Goal: Task Accomplishment & Management: Use online tool/utility

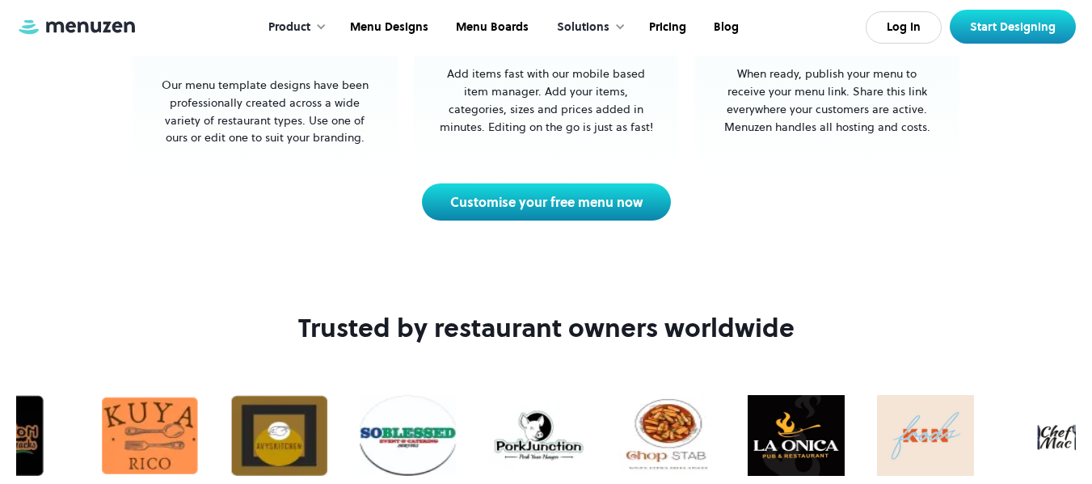
scroll to position [927, 0]
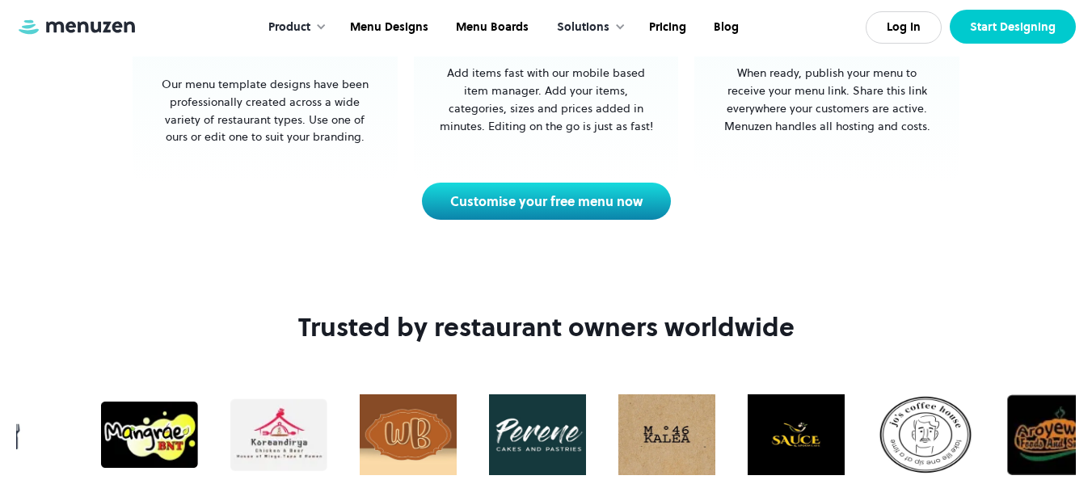
click at [1042, 19] on link "Start Designing" at bounding box center [1012, 27] width 126 height 34
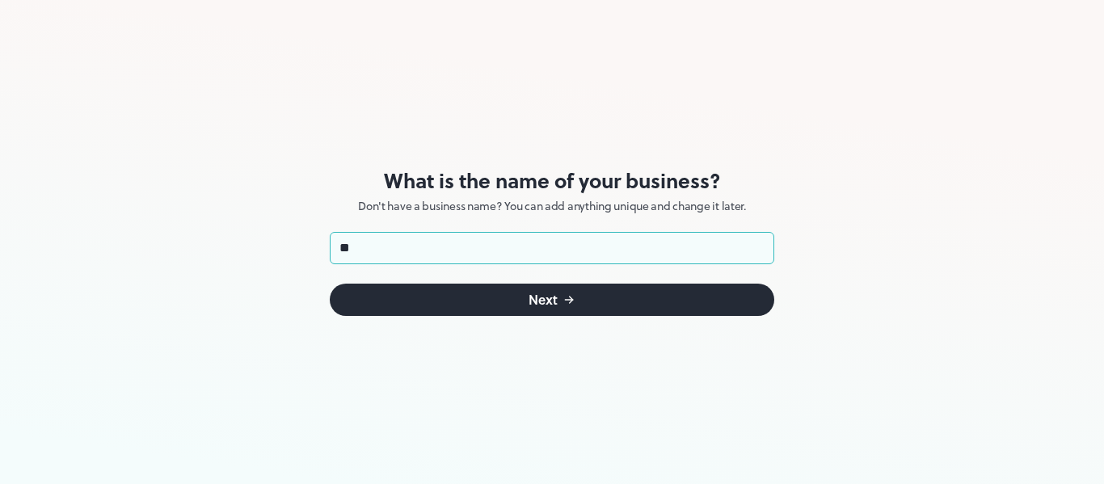
type input "*"
type input "**********"
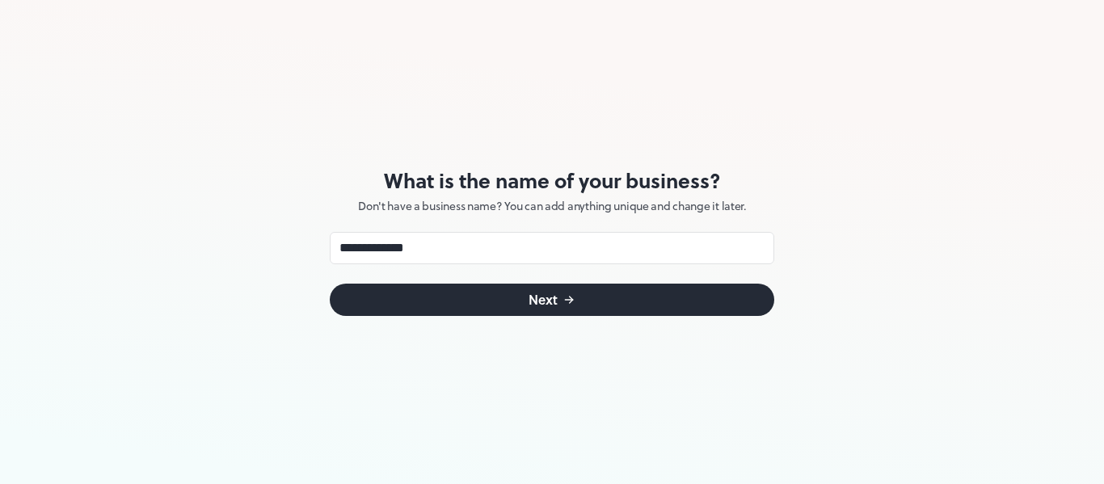
click at [537, 298] on div "Next" at bounding box center [542, 299] width 29 height 13
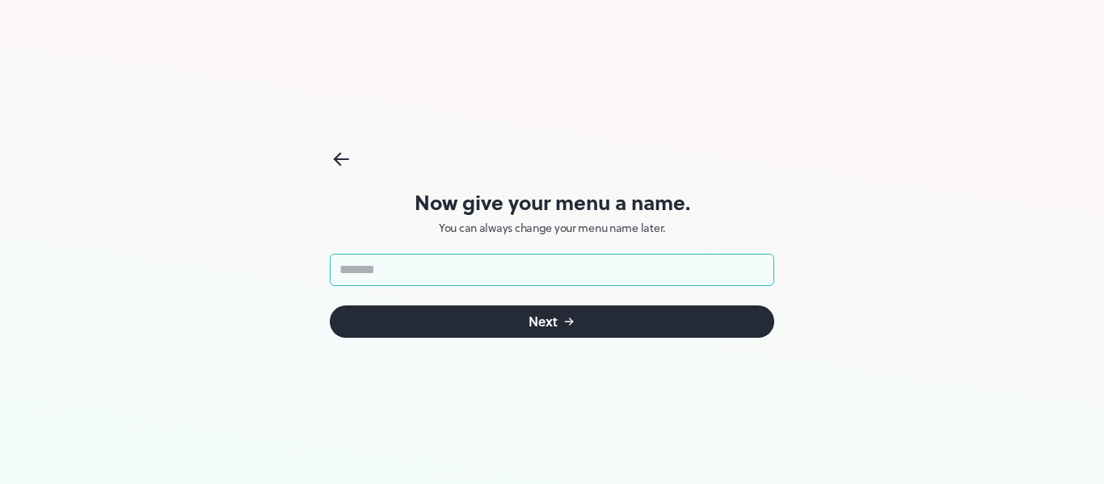
click at [524, 273] on input "text" at bounding box center [552, 270] width 444 height 32
type input "****"
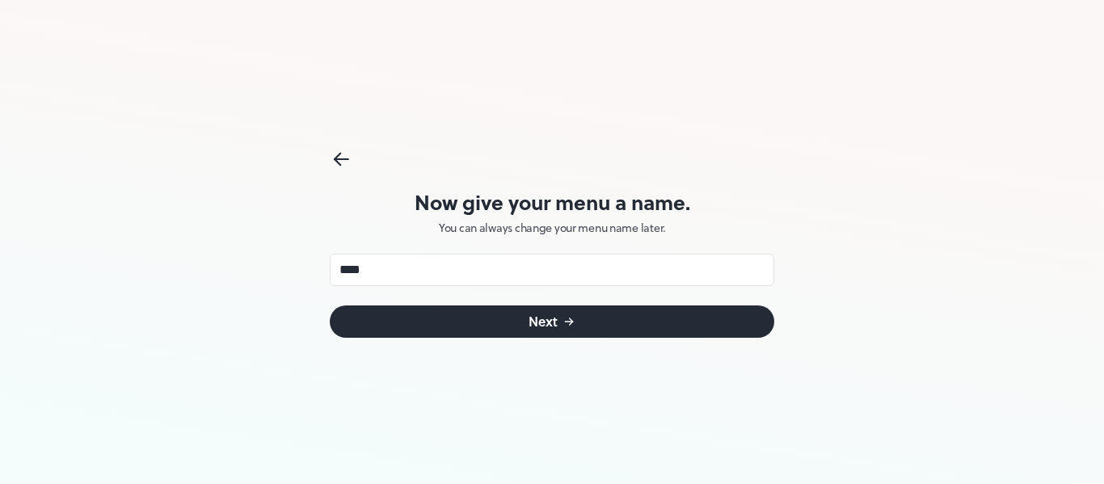
click at [549, 306] on form "**** ​ Next" at bounding box center [552, 296] width 444 height 84
click at [549, 306] on button "Next" at bounding box center [552, 321] width 444 height 32
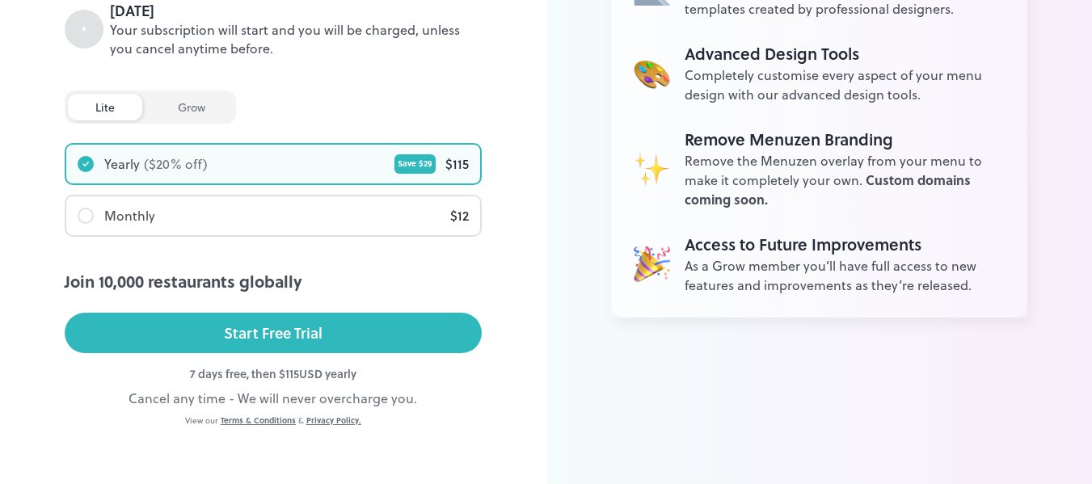
scroll to position [381, 0]
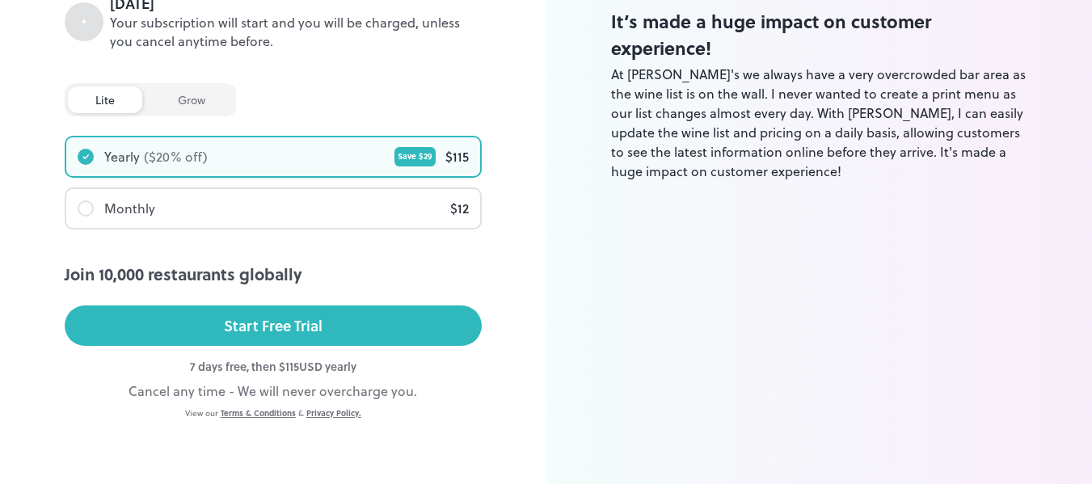
click at [210, 107] on div "grow" at bounding box center [191, 99] width 82 height 27
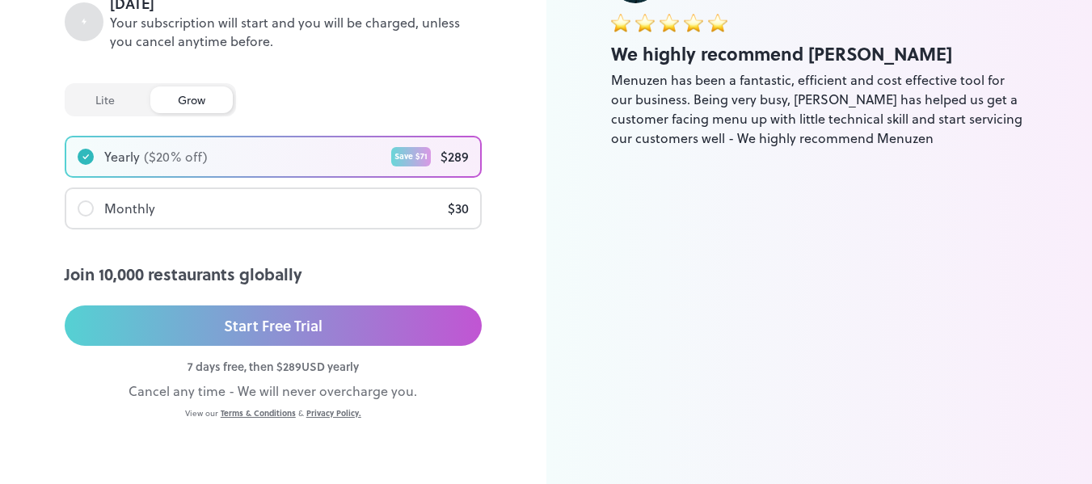
click at [121, 113] on div "lite grow" at bounding box center [150, 99] width 171 height 33
click at [113, 91] on div "lite" at bounding box center [105, 99] width 74 height 27
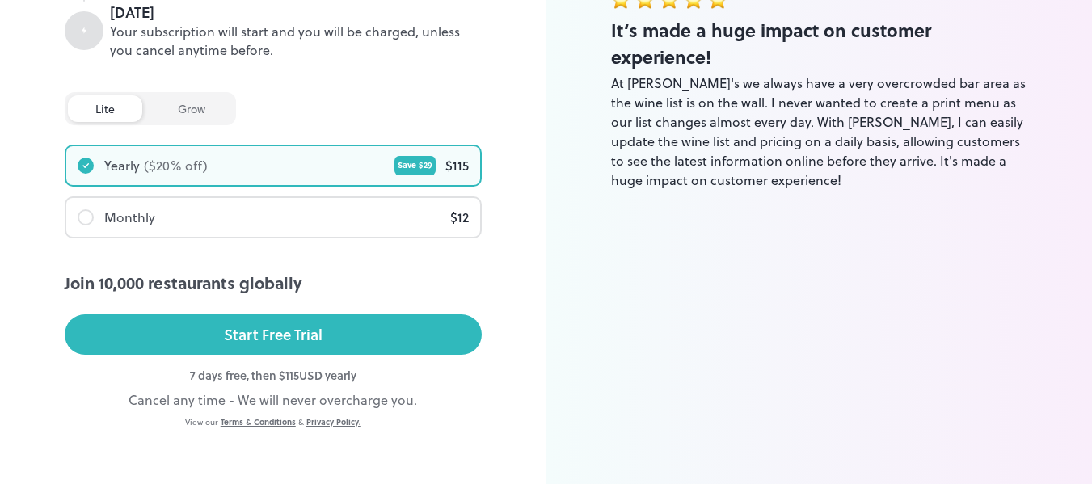
scroll to position [372, 0]
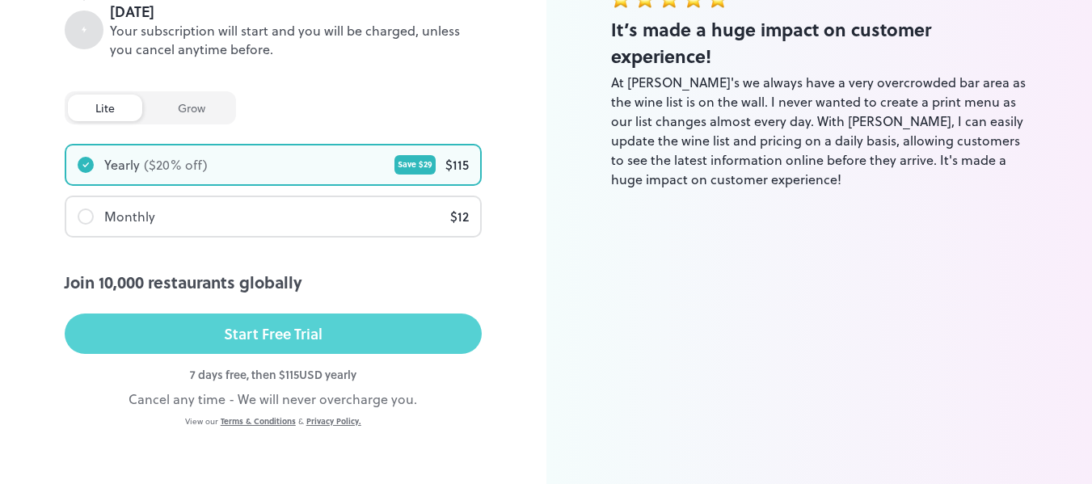
click at [276, 342] on div "Start Free Trial" at bounding box center [273, 334] width 99 height 24
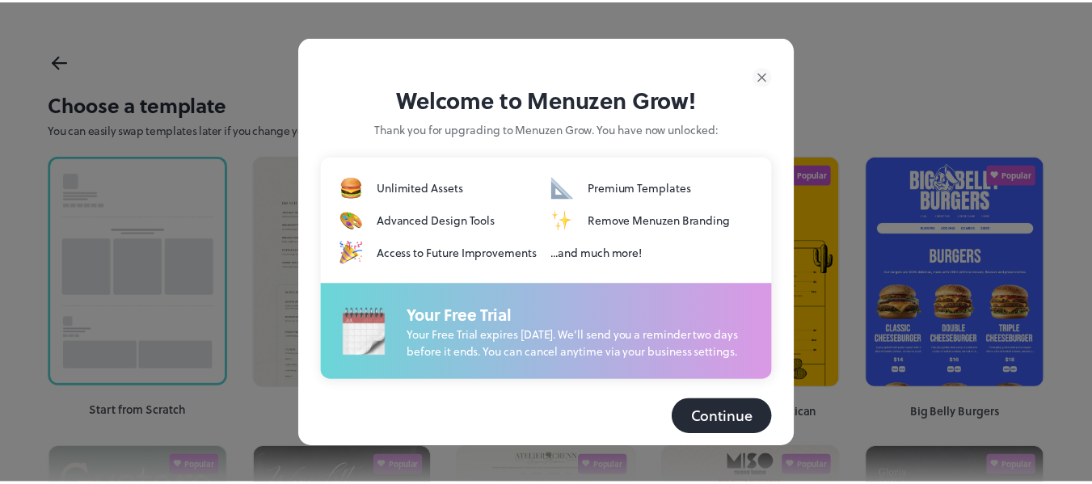
scroll to position [38, 0]
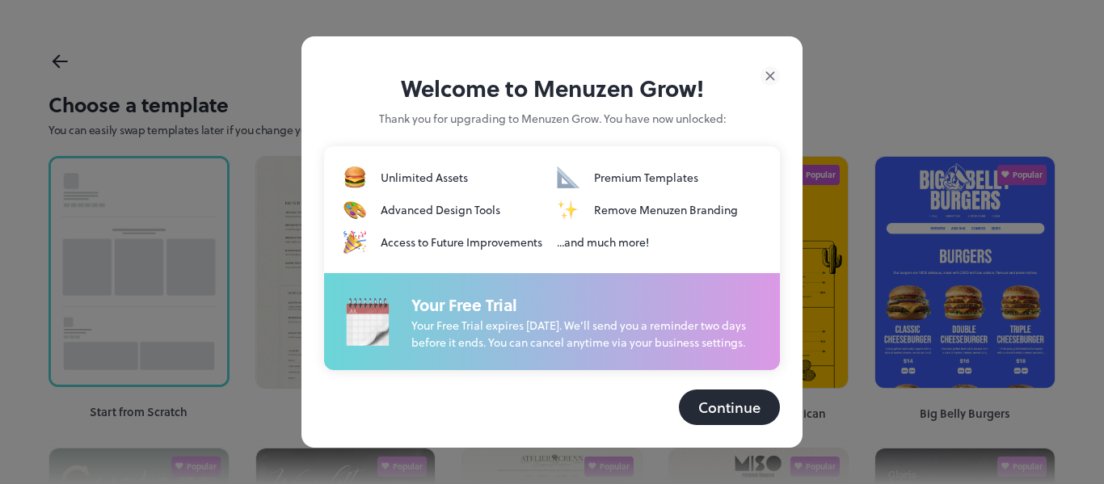
click at [731, 403] on button "Continue" at bounding box center [729, 407] width 101 height 36
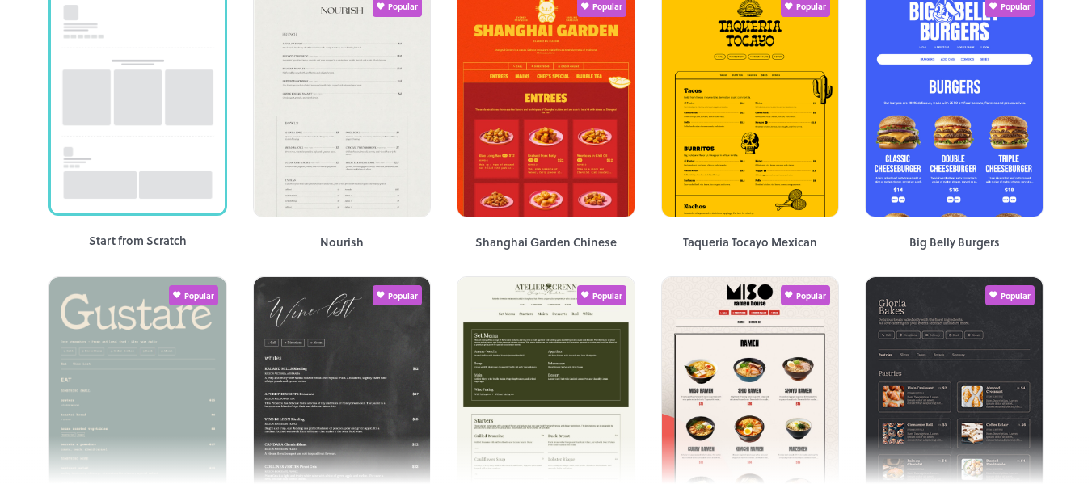
scroll to position [0, 0]
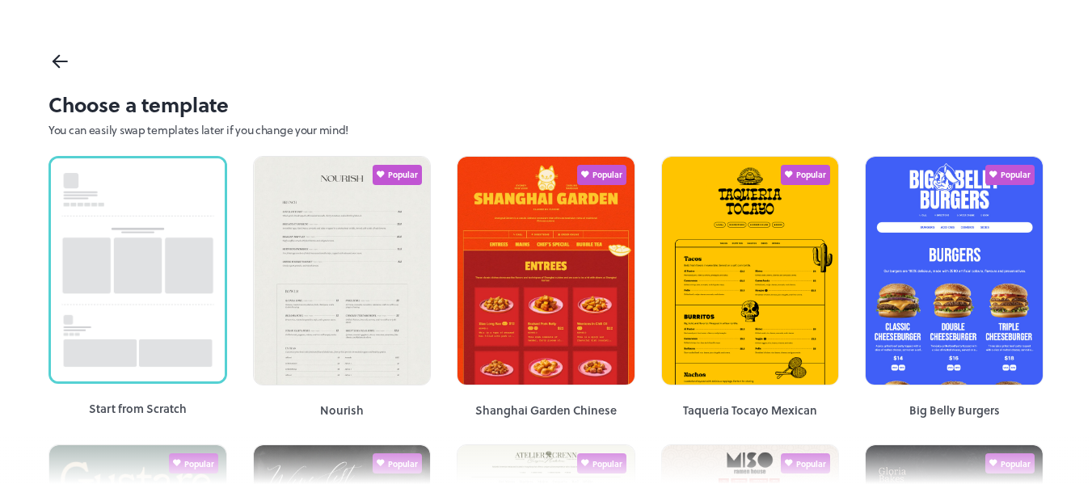
click at [57, 62] on icon at bounding box center [59, 61] width 23 height 24
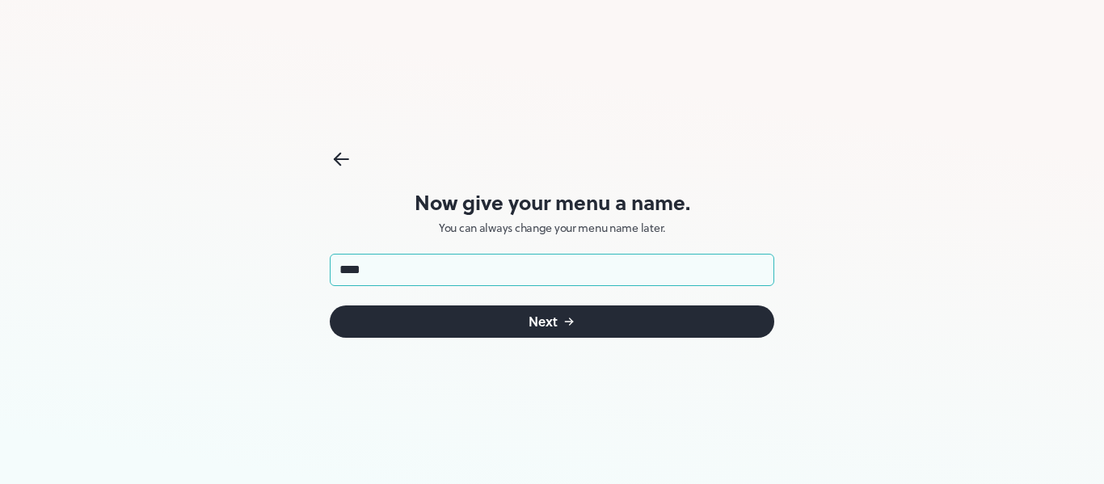
click at [507, 318] on button "Next" at bounding box center [552, 321] width 444 height 32
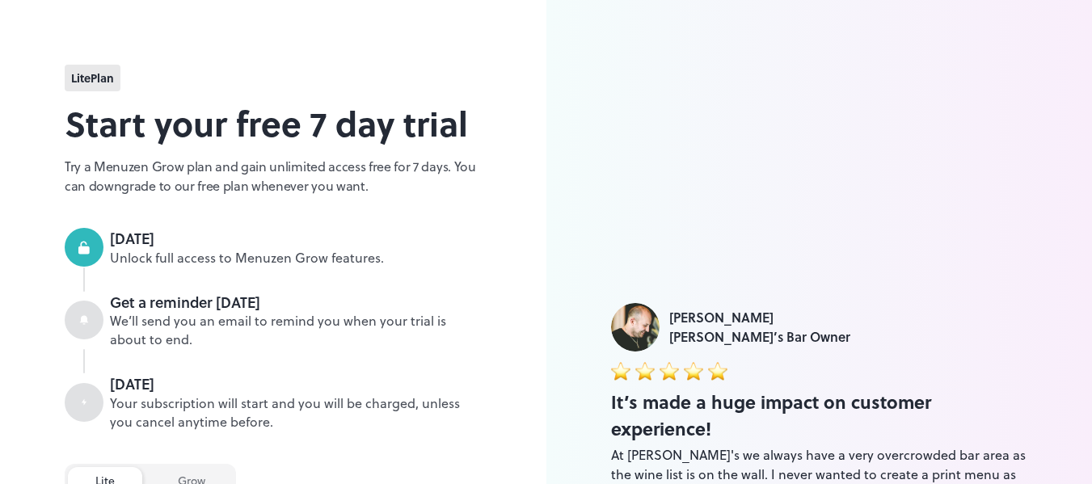
click at [85, 88] on div "lite Plan" at bounding box center [93, 78] width 56 height 27
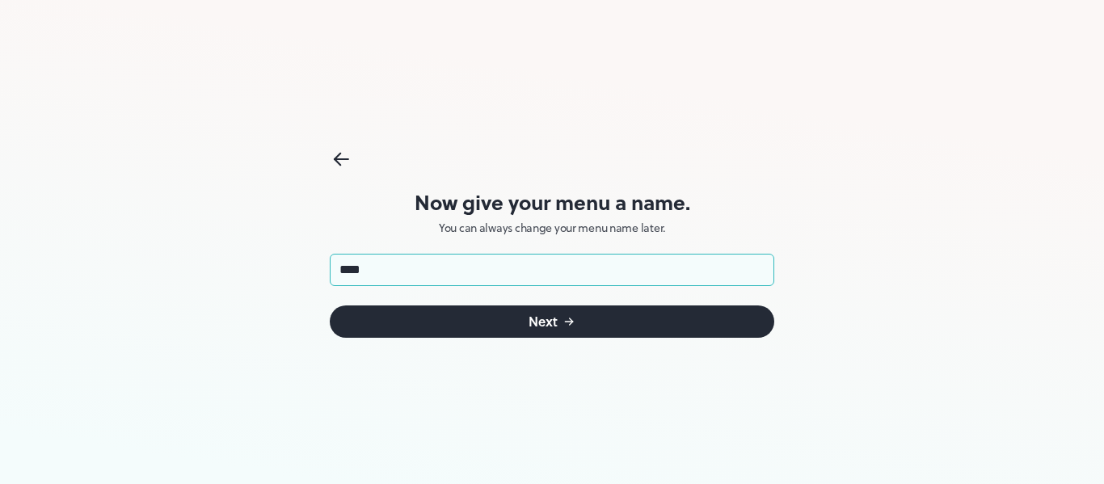
click at [566, 325] on icon "submit" at bounding box center [568, 321] width 13 height 13
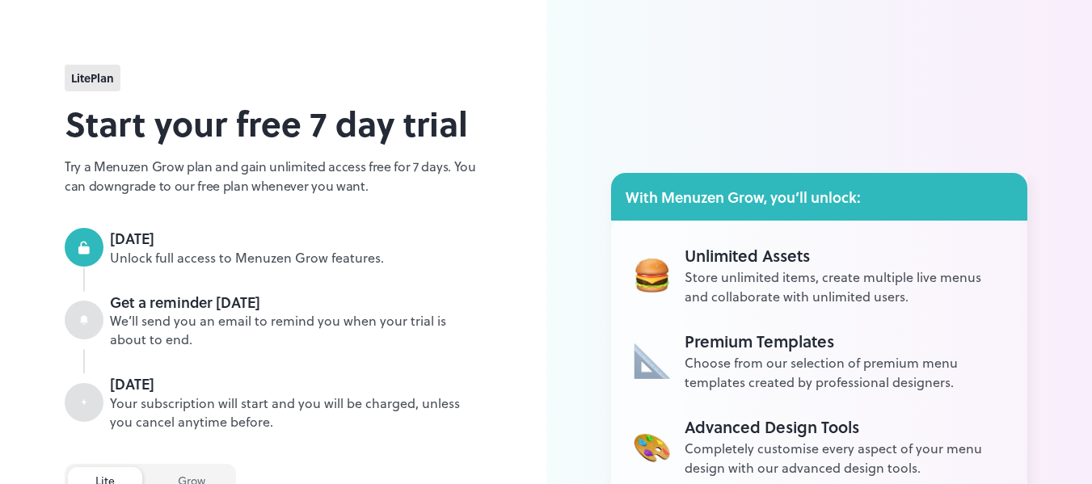
scroll to position [308, 0]
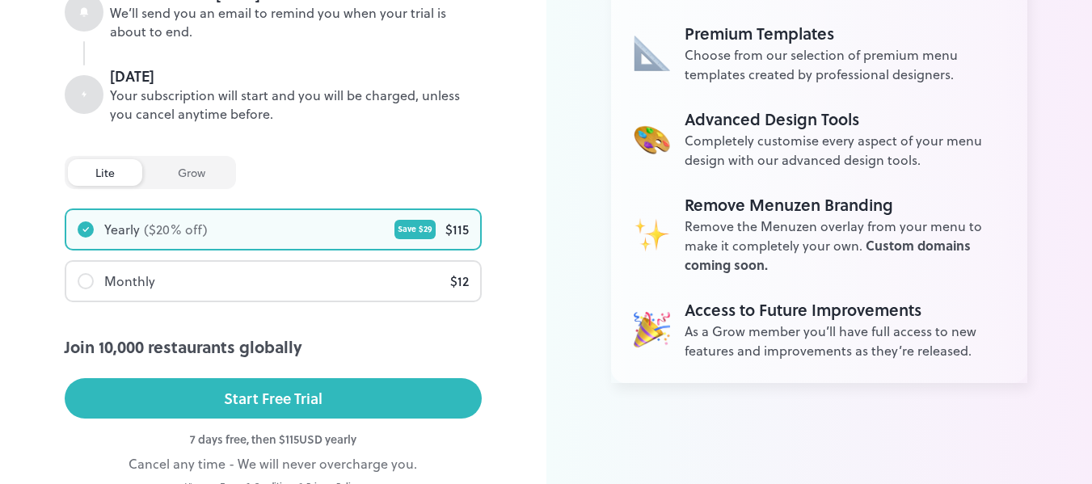
click at [395, 420] on div "Join 10,000 restaurants globally Start Free Trial" at bounding box center [273, 383] width 417 height 96
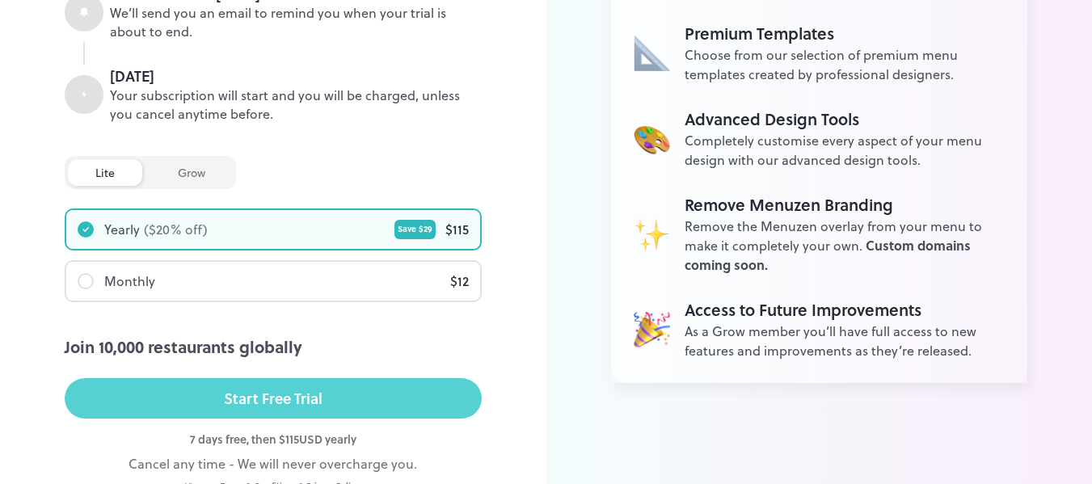
click at [385, 403] on button "Start Free Trial" at bounding box center [273, 398] width 417 height 40
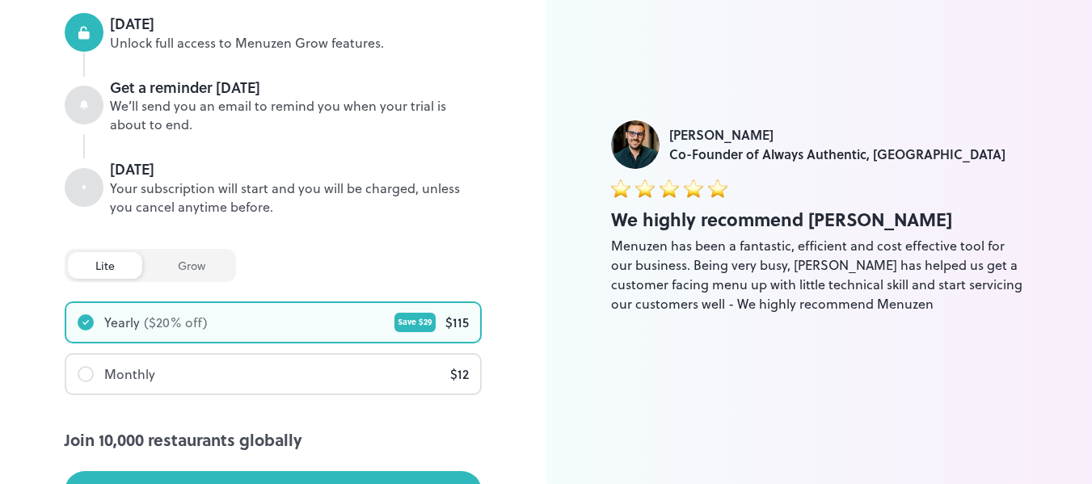
scroll to position [0, 0]
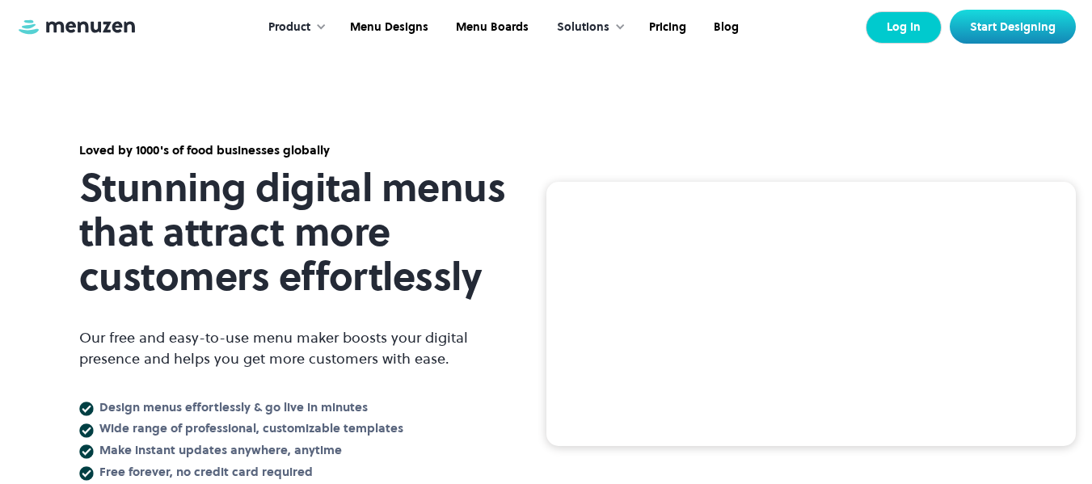
click at [907, 39] on link "Log In" at bounding box center [903, 27] width 76 height 32
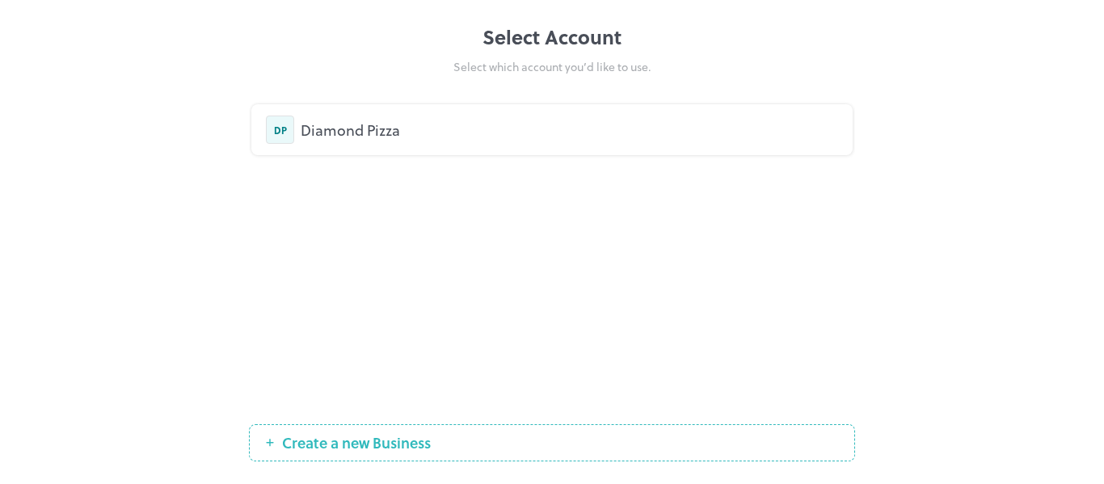
click at [357, 141] on div "DP Diamond Pizza" at bounding box center [552, 130] width 572 height 28
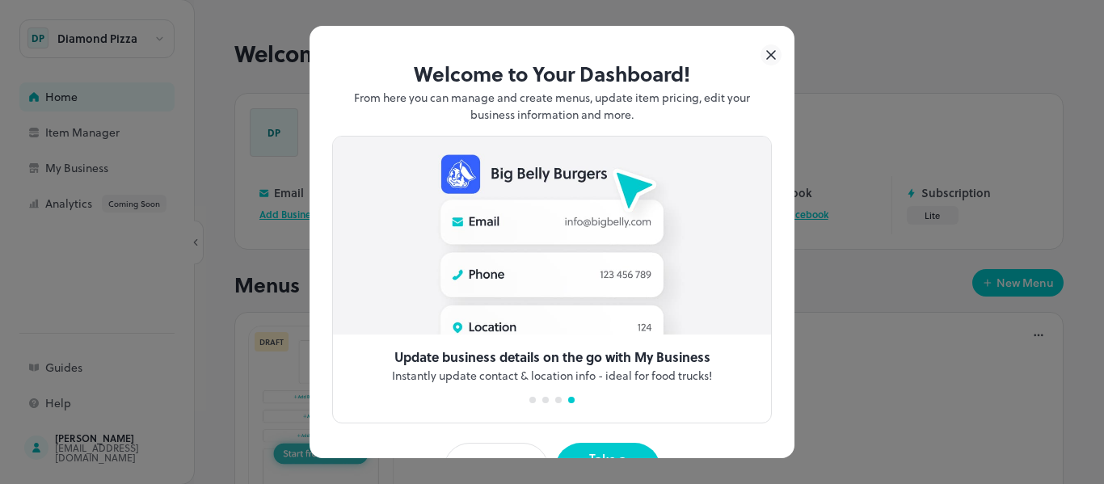
click at [767, 56] on icon at bounding box center [771, 55] width 8 height 8
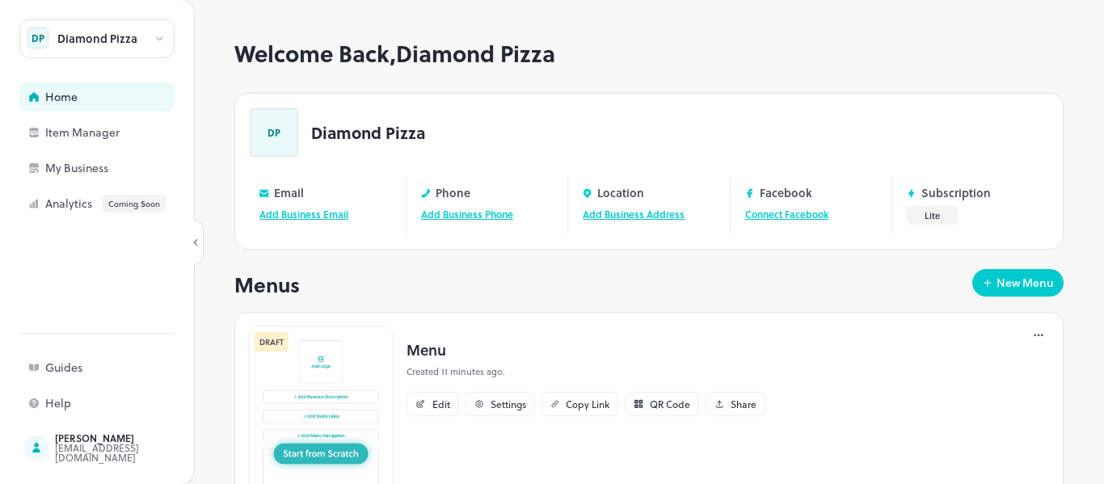
scroll to position [75, 0]
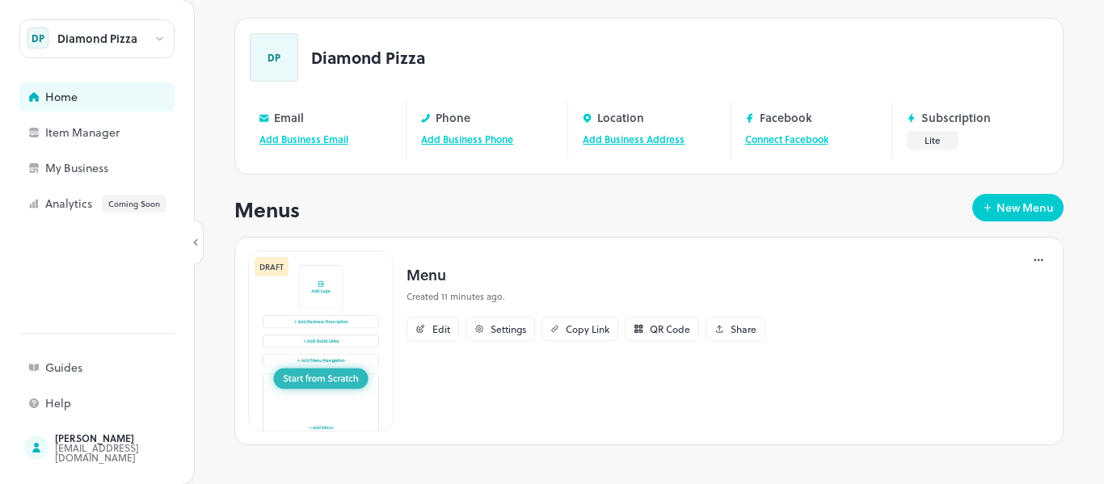
click at [292, 251] on img at bounding box center [320, 340] width 145 height 181
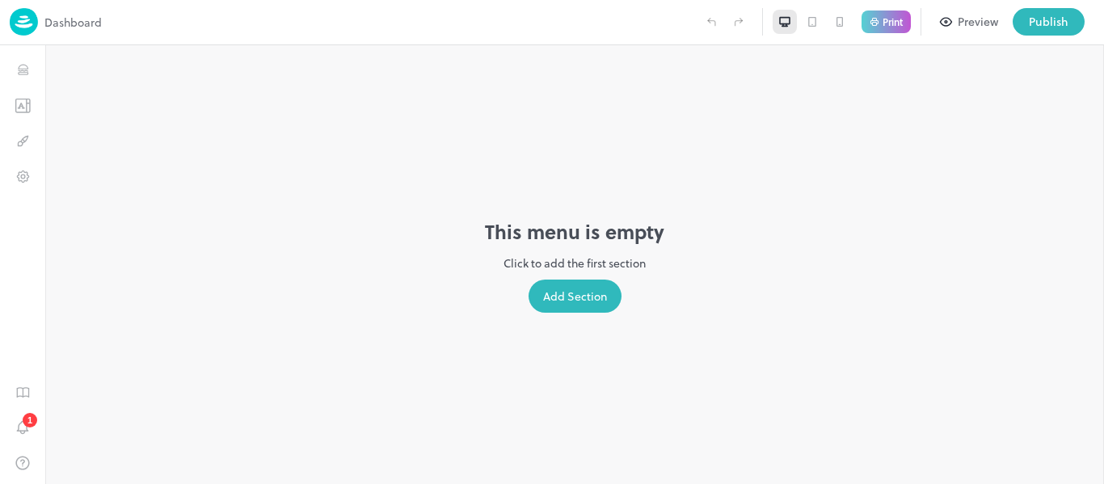
click at [602, 285] on div "Add Section" at bounding box center [574, 296] width 93 height 33
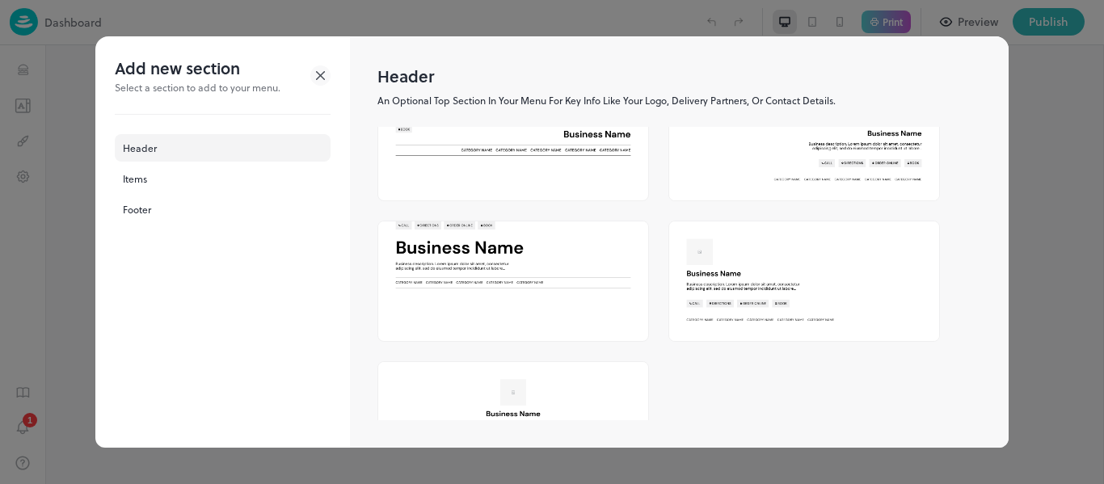
scroll to position [544, 0]
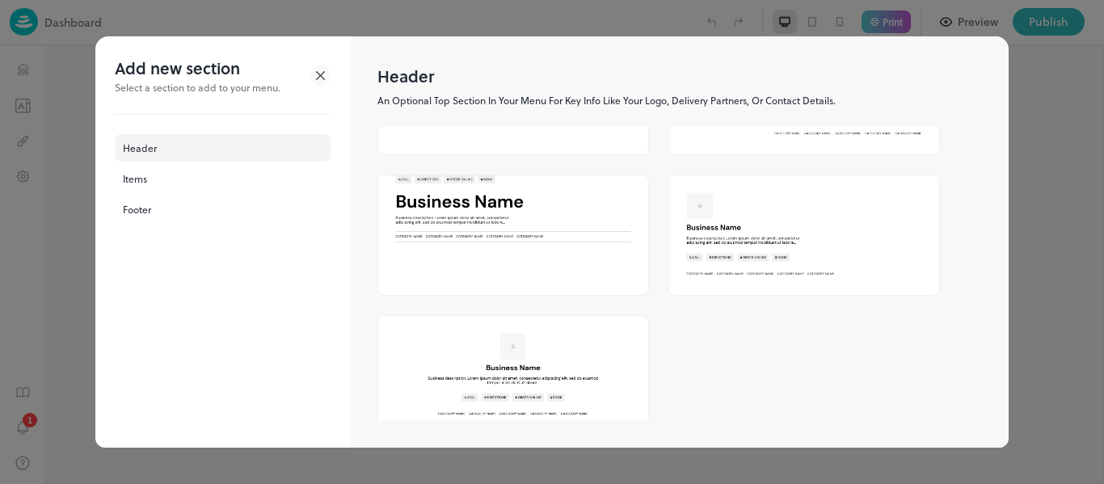
click at [1091, 159] on div at bounding box center [552, 242] width 1104 height 484
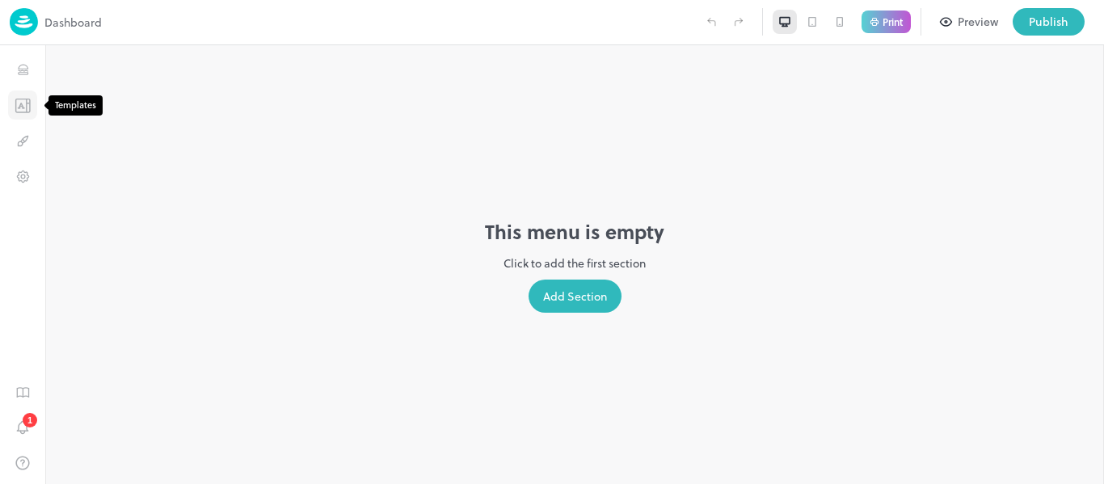
click at [23, 107] on icon "Templates" at bounding box center [24, 107] width 2 height 0
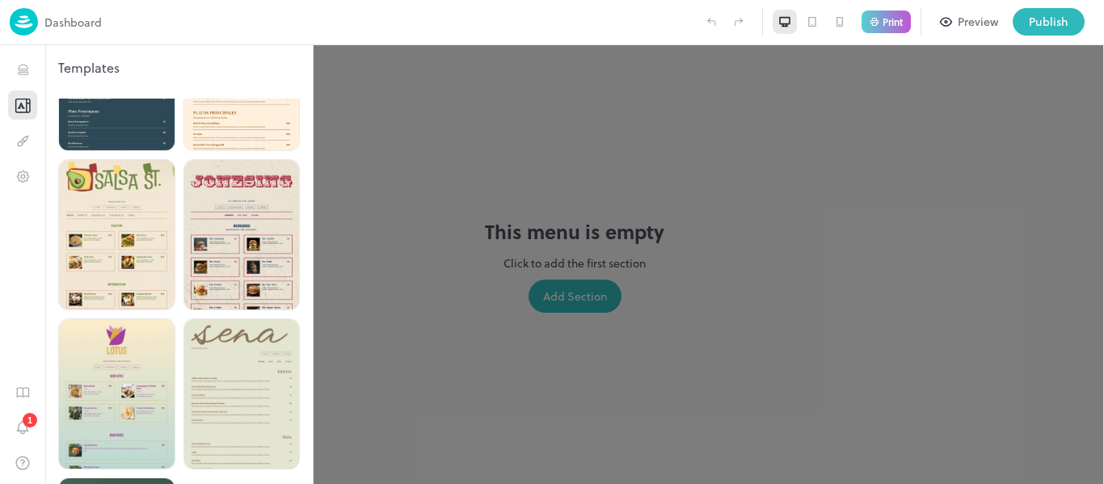
scroll to position [4456, 0]
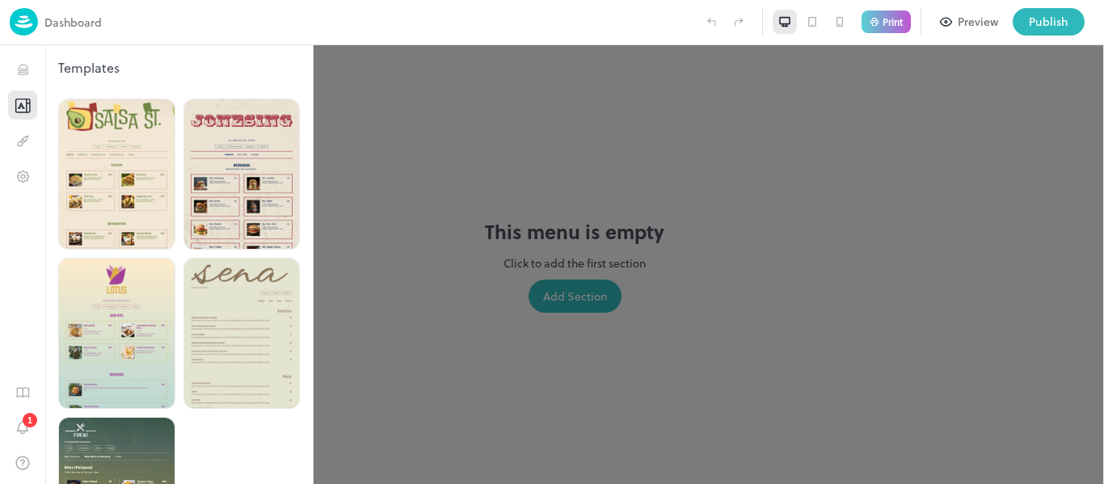
click at [814, 26] on icon at bounding box center [812, 22] width 8 height 10
click at [838, 23] on icon at bounding box center [839, 21] width 13 height 13
click at [781, 27] on icon at bounding box center [784, 21] width 13 height 13
click at [32, 392] on button "Guides" at bounding box center [22, 391] width 29 height 29
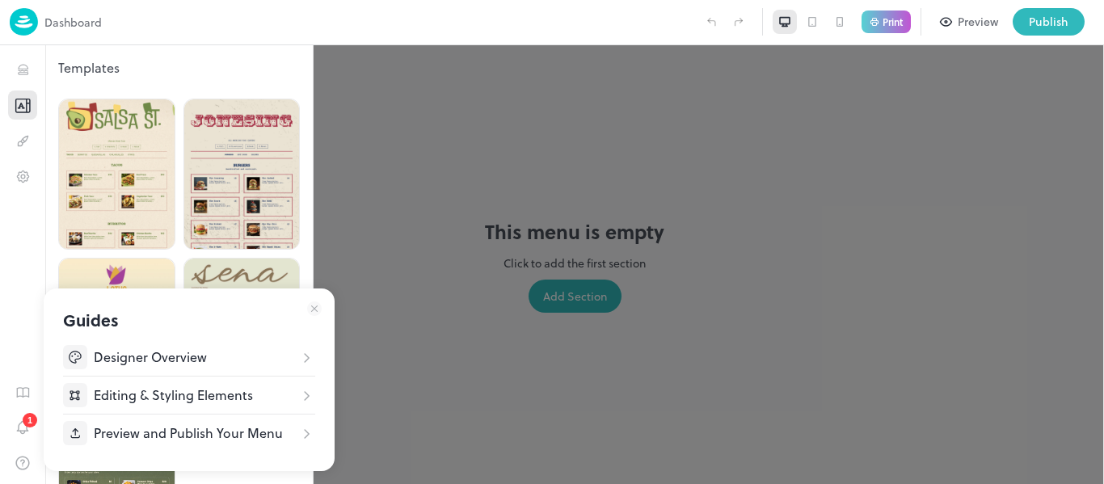
click at [24, 69] on div at bounding box center [552, 242] width 1104 height 484
